Goal: Information Seeking & Learning: Learn about a topic

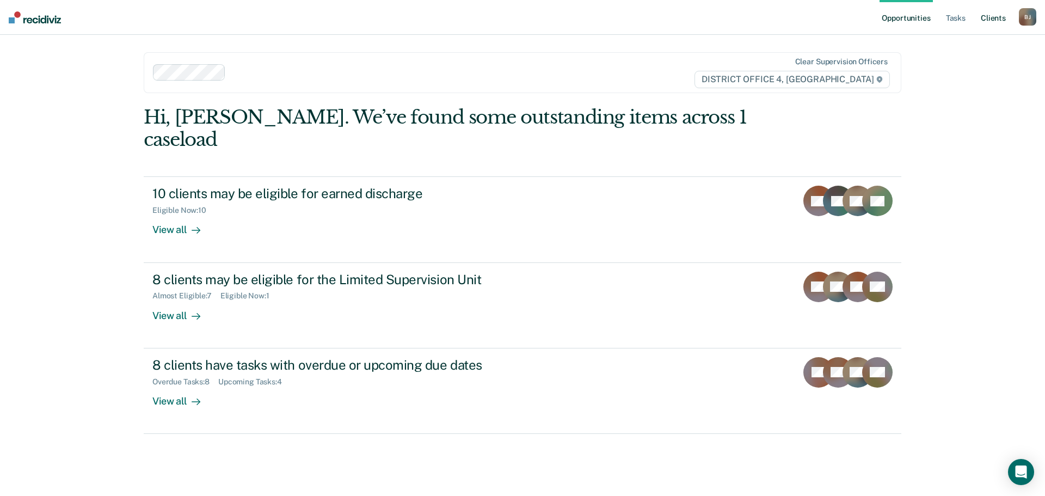
click at [985, 18] on link "Client s" at bounding box center [992, 17] width 29 height 35
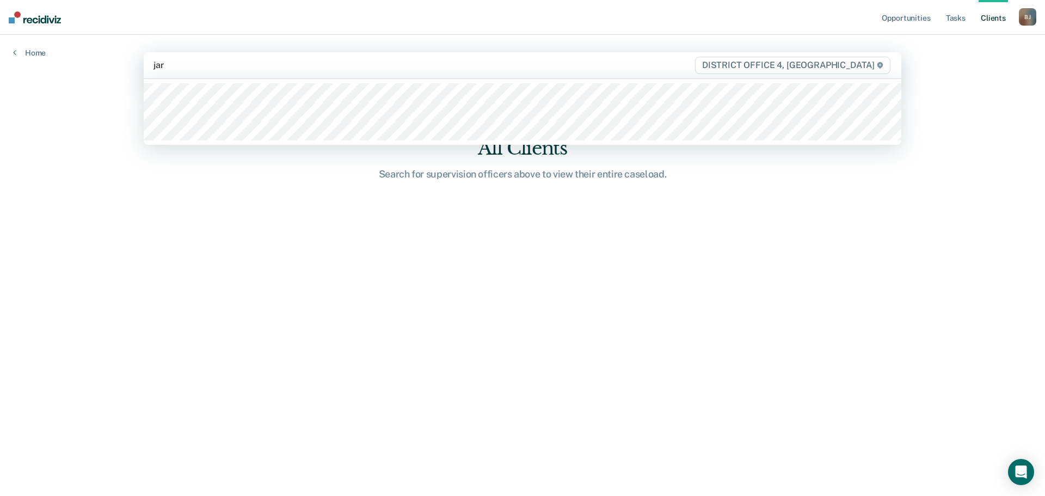
type input "jaro"
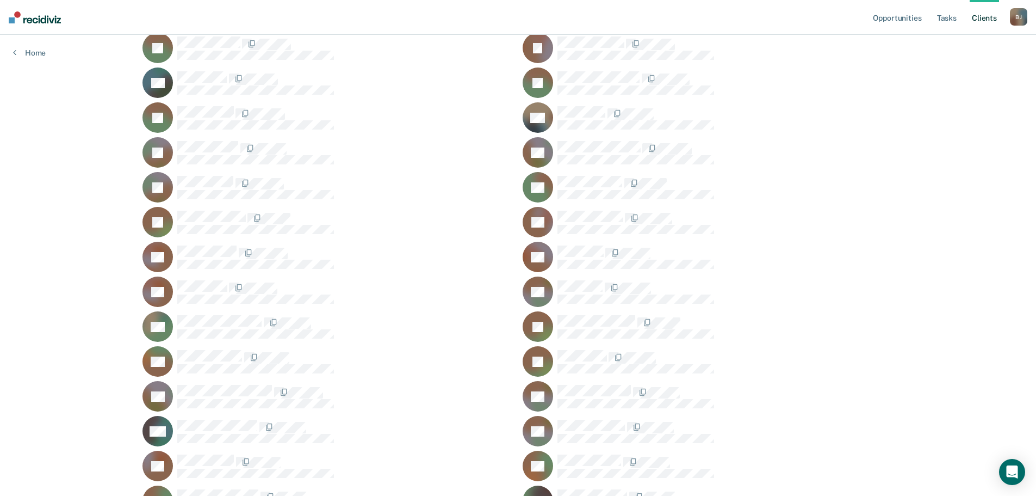
scroll to position [979, 0]
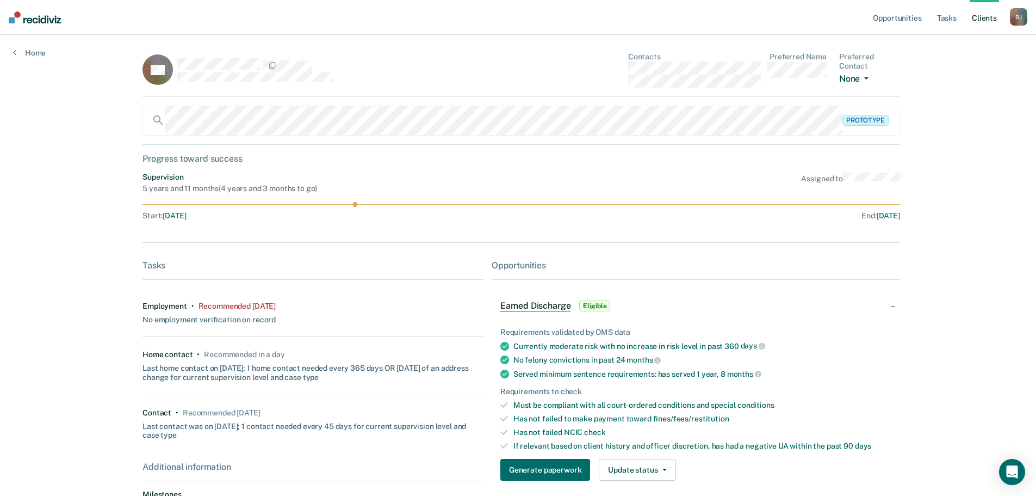
click at [855, 78] on button "None" at bounding box center [856, 79] width 34 height 13
click at [906, 73] on main "RR Contacts Preferred Name Preferred Contact None Call Text Email None Prototyp…" at bounding box center [517, 319] width 777 height 569
